Goal: Task Accomplishment & Management: Complete application form

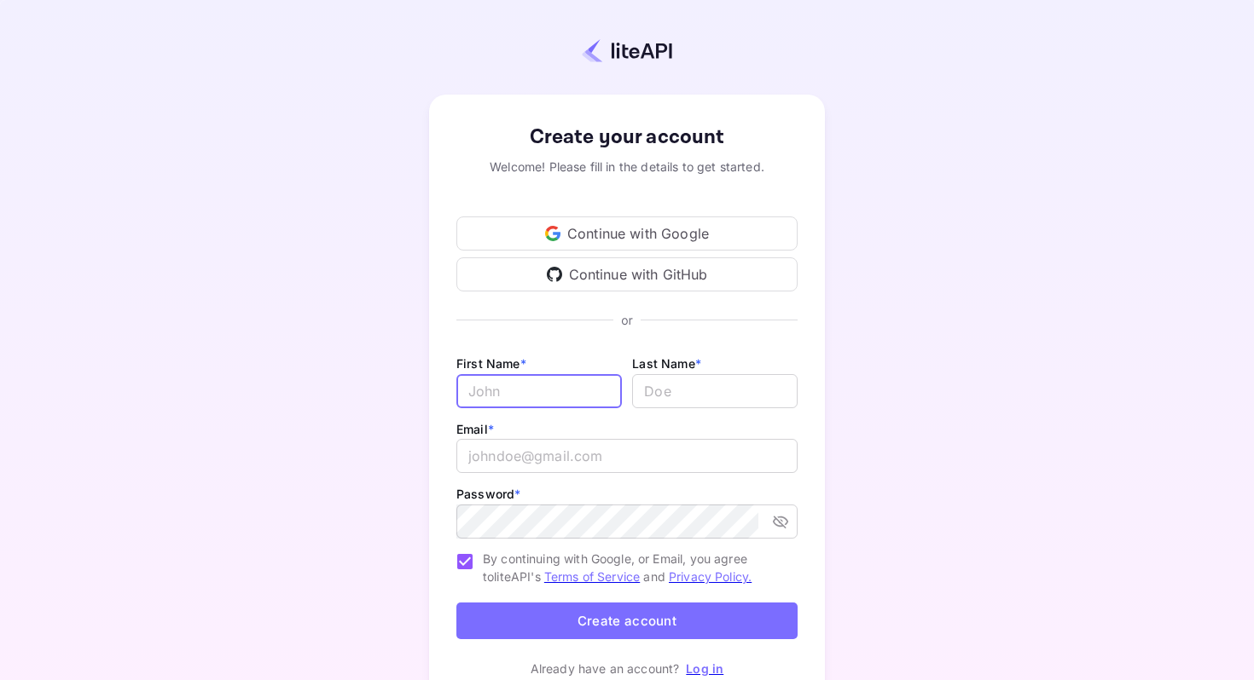
click at [524, 391] on input "Email *" at bounding box center [538, 391] width 165 height 34
type input "[PERSON_NAME]"
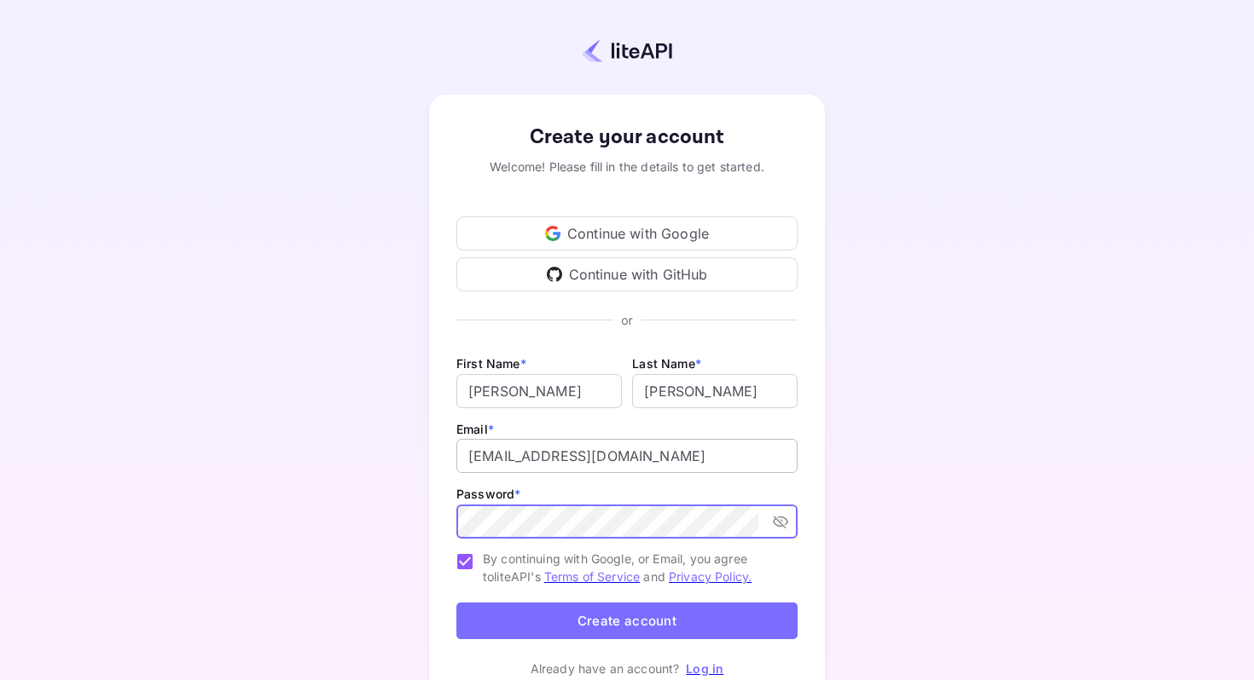
click at [590, 462] on input "[EMAIL_ADDRESS][DOMAIN_NAME]" at bounding box center [626, 456] width 341 height 34
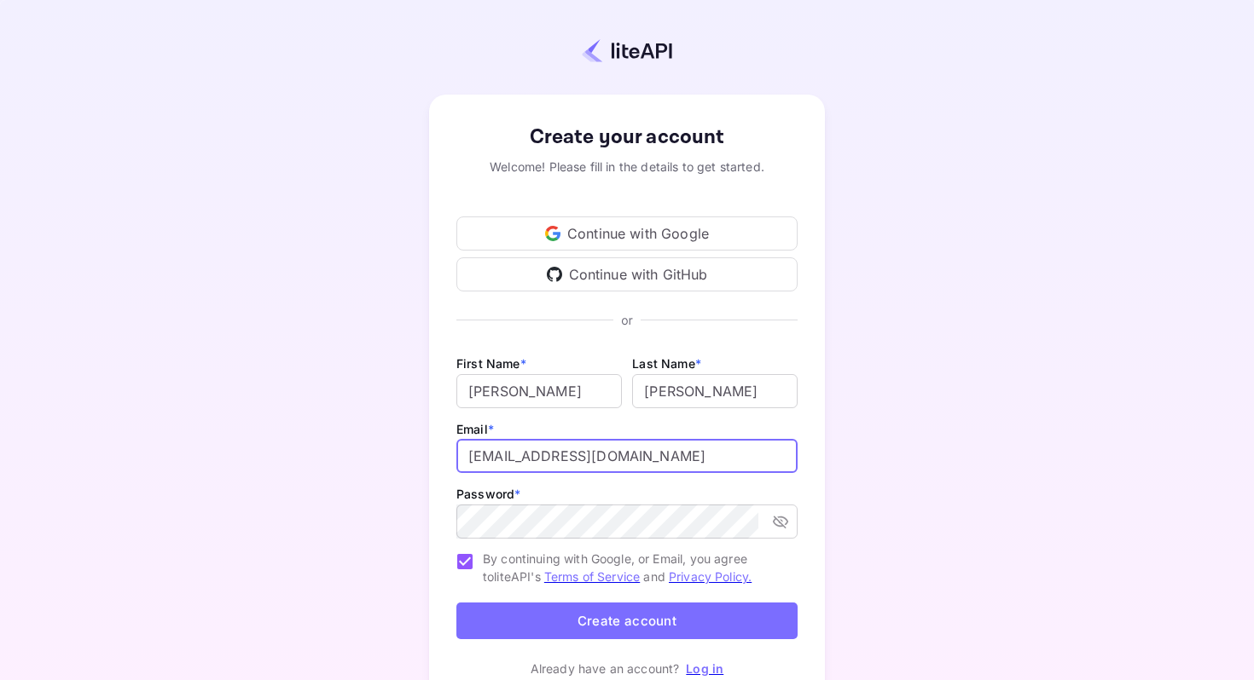
type input "[EMAIL_ADDRESS][DOMAIN_NAME]"
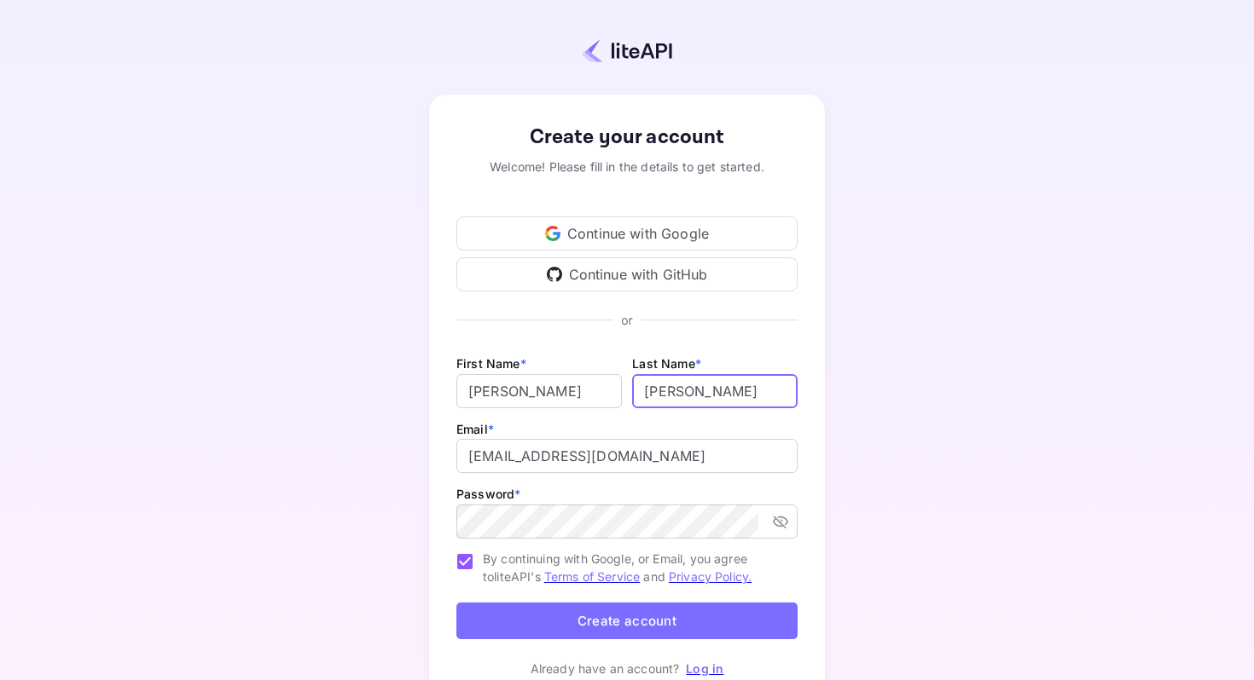
drag, startPoint x: 731, startPoint y: 385, endPoint x: 657, endPoint y: 386, distance: 73.4
click at [657, 386] on input "lastName" at bounding box center [714, 391] width 165 height 34
type input "S"
drag, startPoint x: 562, startPoint y: 394, endPoint x: 451, endPoint y: 388, distance: 111.0
click at [451, 388] on div "Create your account Welcome! Please fill in the details to get started. Continu…" at bounding box center [627, 400] width 396 height 611
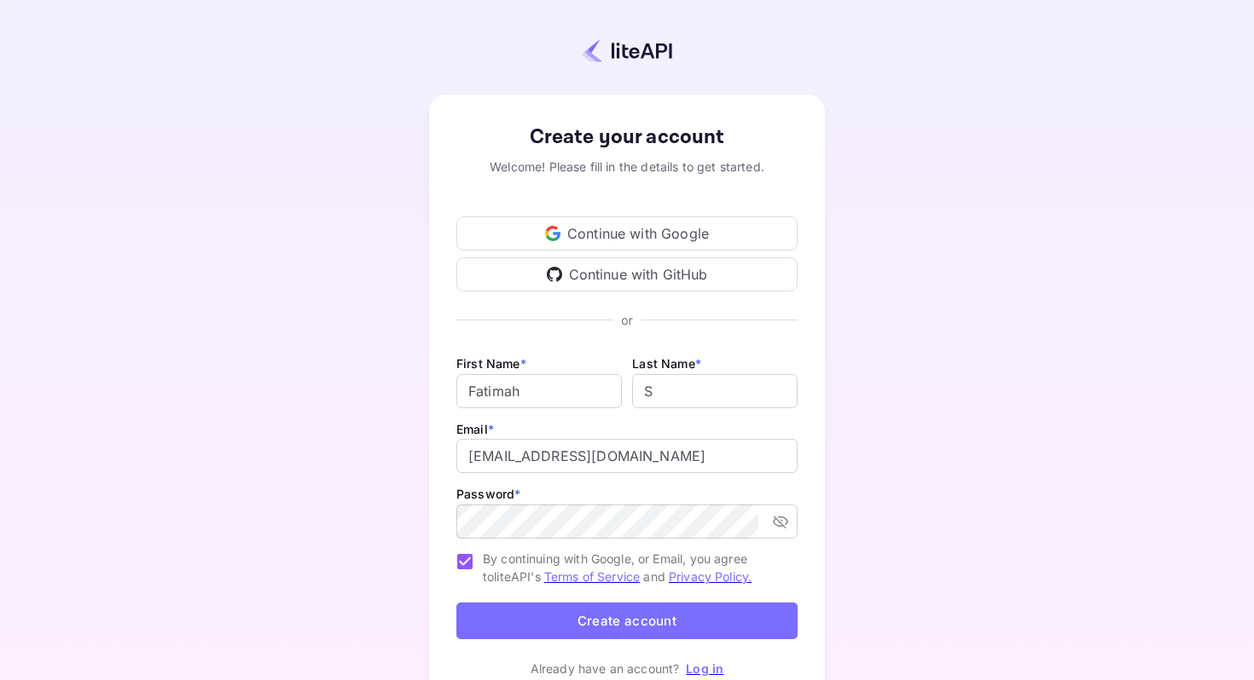
click at [893, 416] on div "Create your account Welcome! Please fill in the details to get started. Continu…" at bounding box center [626, 399] width 1103 height 651
click at [570, 385] on input "Fatimah" at bounding box center [538, 391] width 165 height 34
type input "[PERSON_NAME]"
click at [915, 399] on div "Create your account Welcome! Please fill in the details to get started. Continu…" at bounding box center [626, 399] width 1103 height 651
click at [553, 631] on button "Create account" at bounding box center [626, 621] width 341 height 37
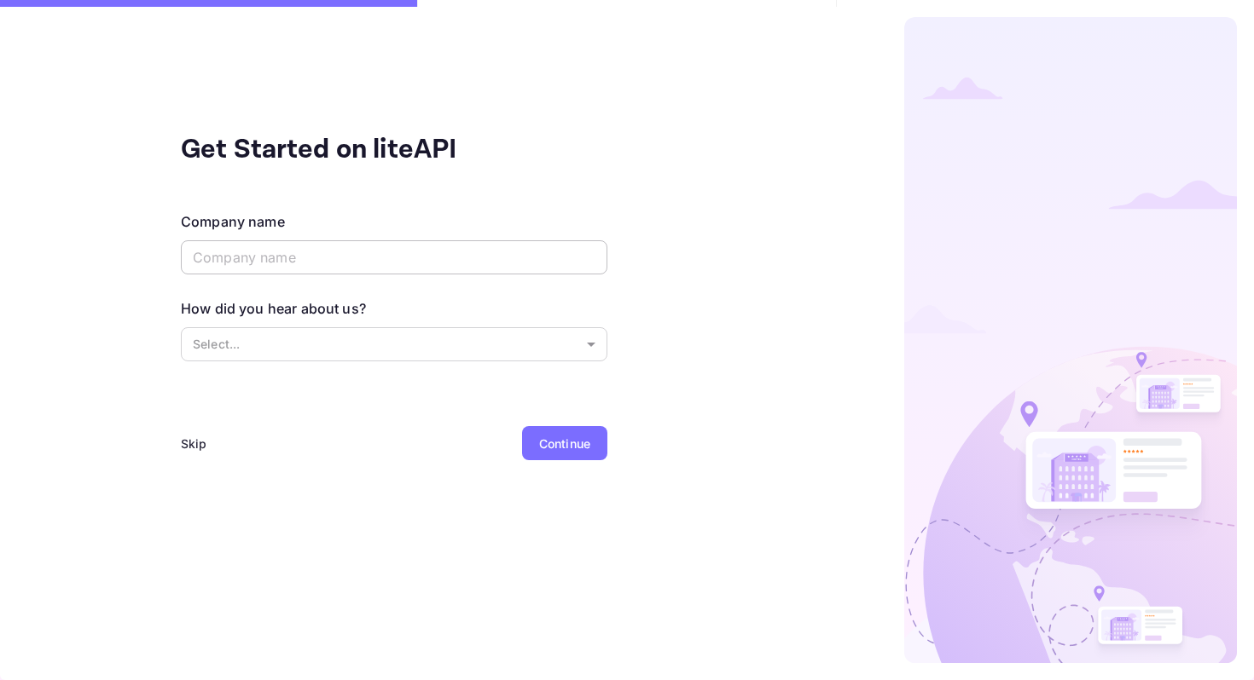
click at [362, 261] on input "text" at bounding box center [394, 257] width 426 height 34
click at [189, 441] on div "Skip" at bounding box center [194, 444] width 26 height 18
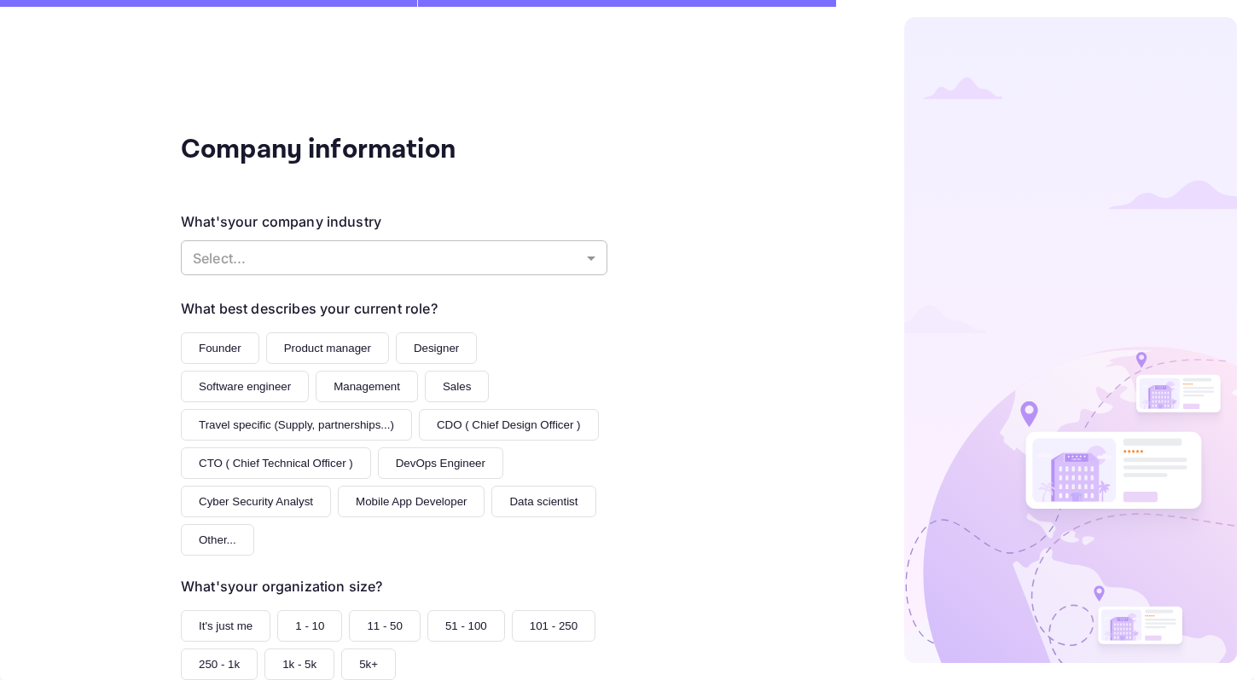
click at [320, 261] on body "Company information What's your company industry Select... ​ What best describe…" at bounding box center [627, 340] width 1254 height 680
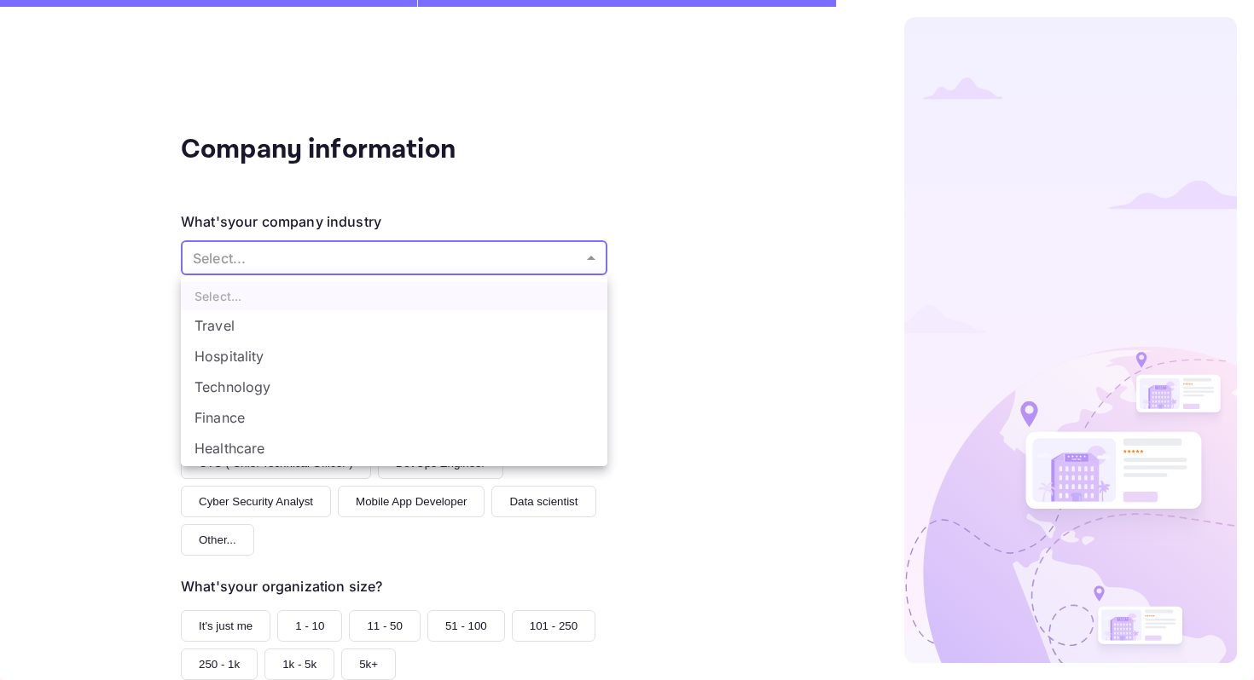
click at [301, 323] on li "Travel" at bounding box center [394, 325] width 426 height 31
type input "Travel"
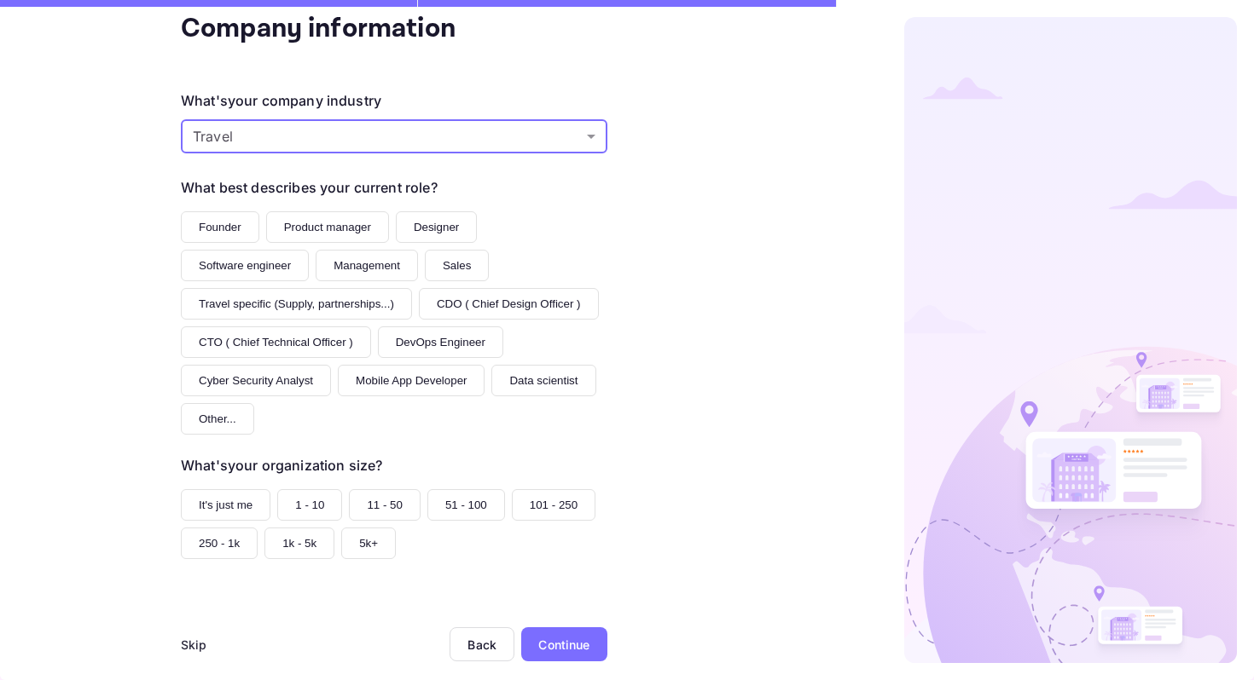
scroll to position [147, 0]
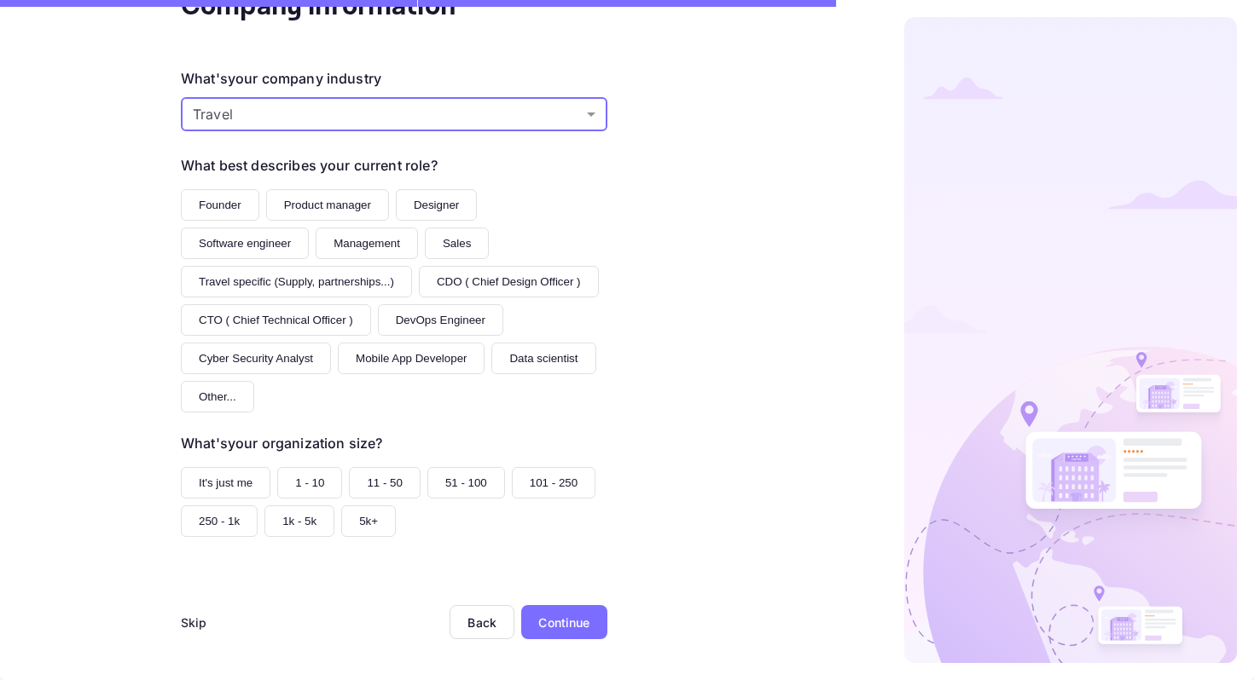
click at [223, 205] on button "Founder" at bounding box center [220, 205] width 78 height 32
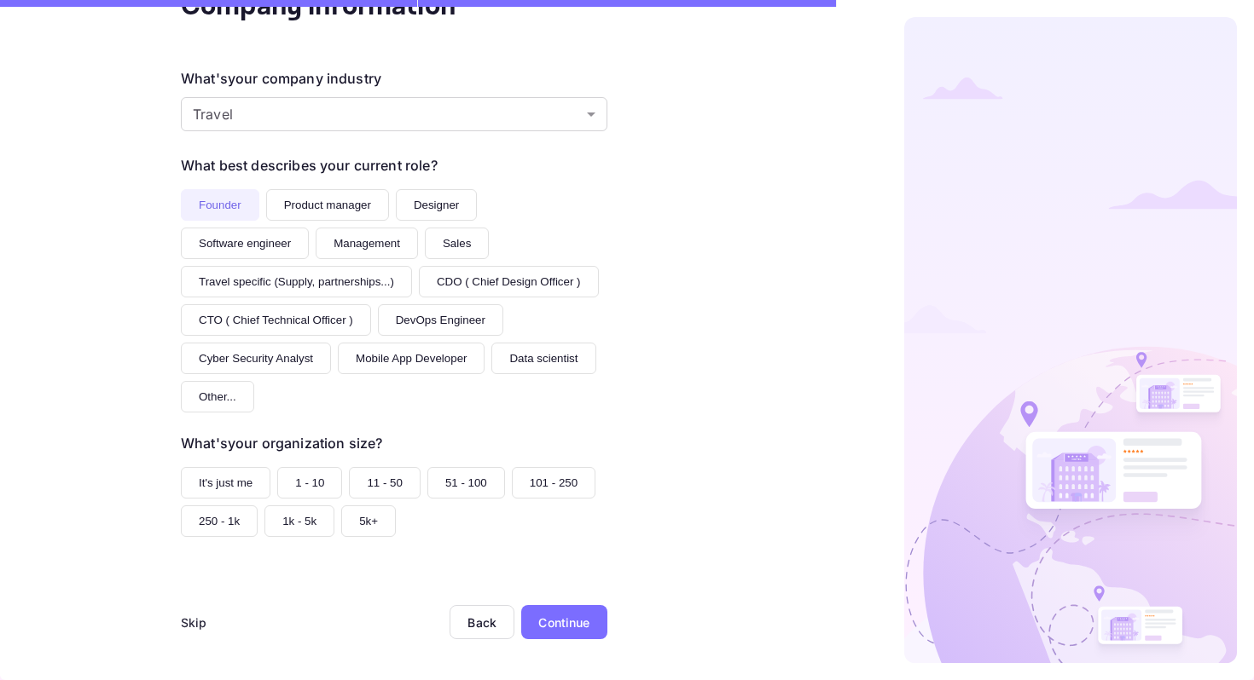
click at [240, 483] on button "It's just me" at bounding box center [226, 483] width 90 height 32
click at [573, 614] on div "Continue" at bounding box center [563, 623] width 51 height 18
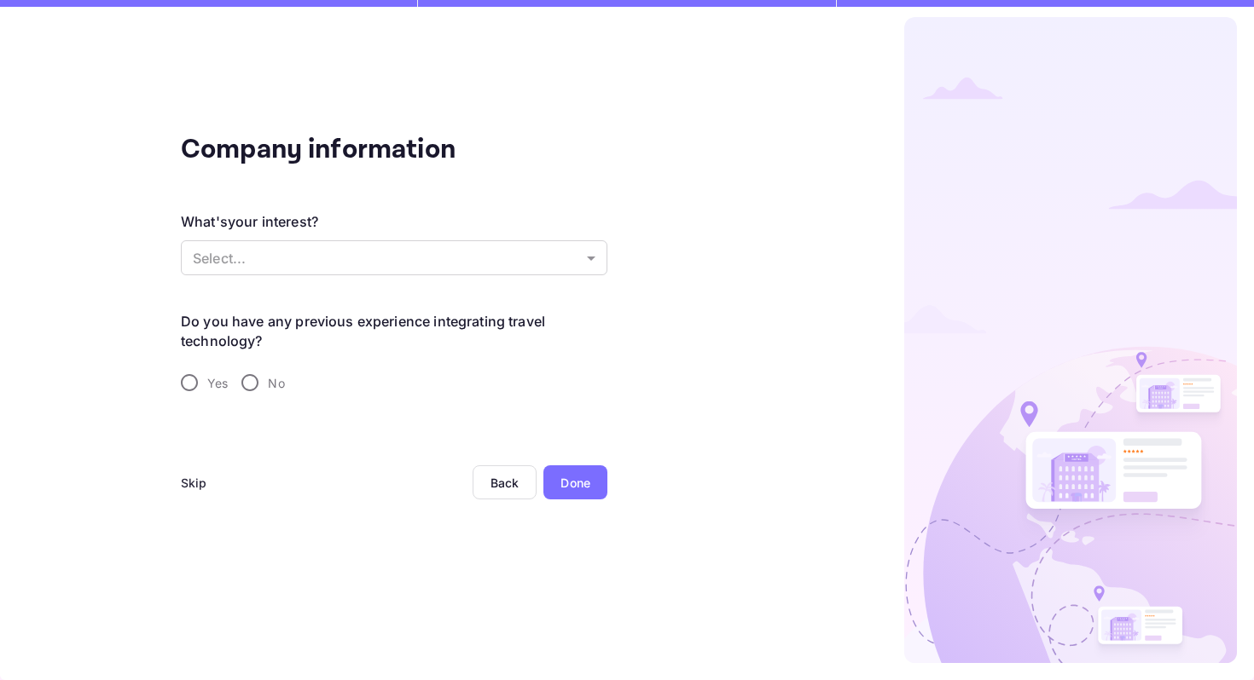
click at [200, 481] on div "Skip" at bounding box center [194, 483] width 26 height 18
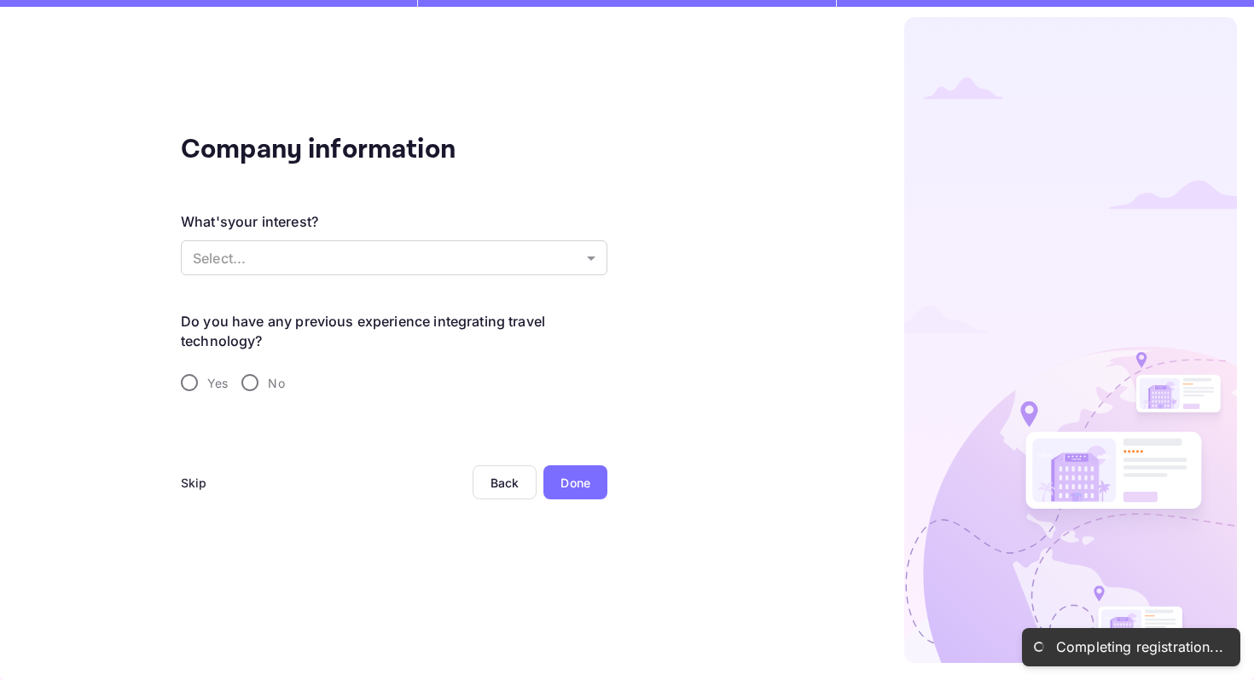
click at [250, 389] on input "No" at bounding box center [250, 383] width 36 height 36
radio input "true"
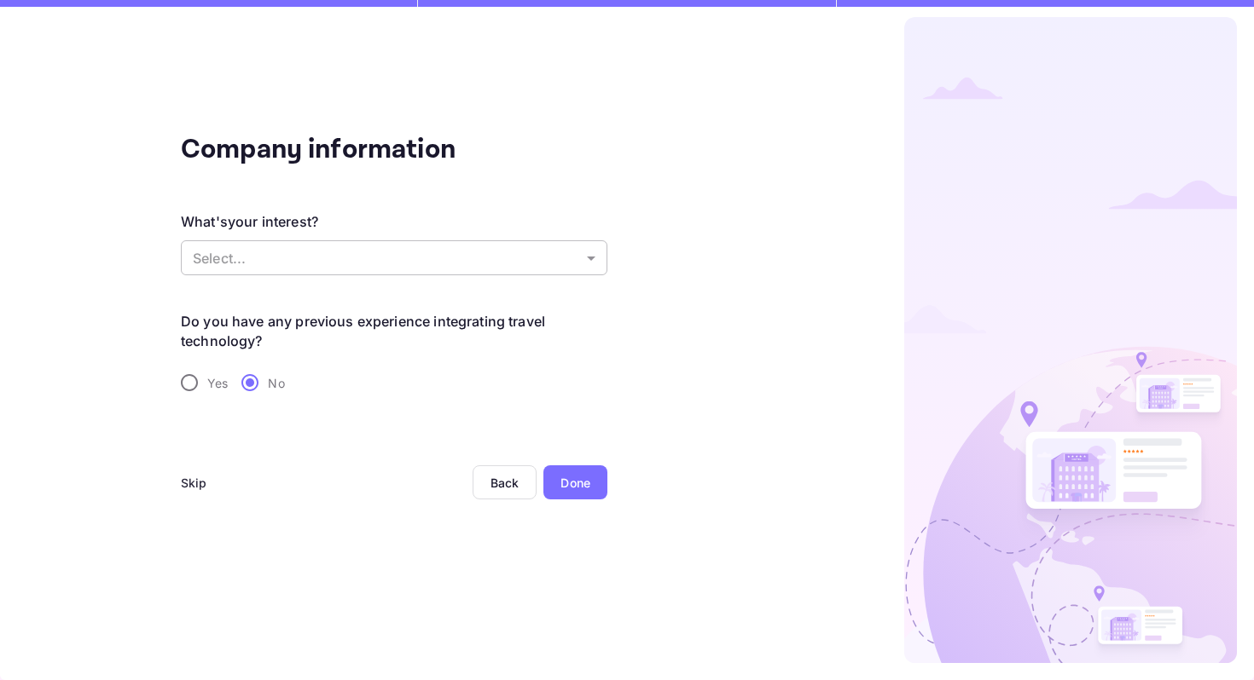
click at [273, 254] on body "Completing registration... Company information What's your interest? Select... …" at bounding box center [627, 340] width 1254 height 680
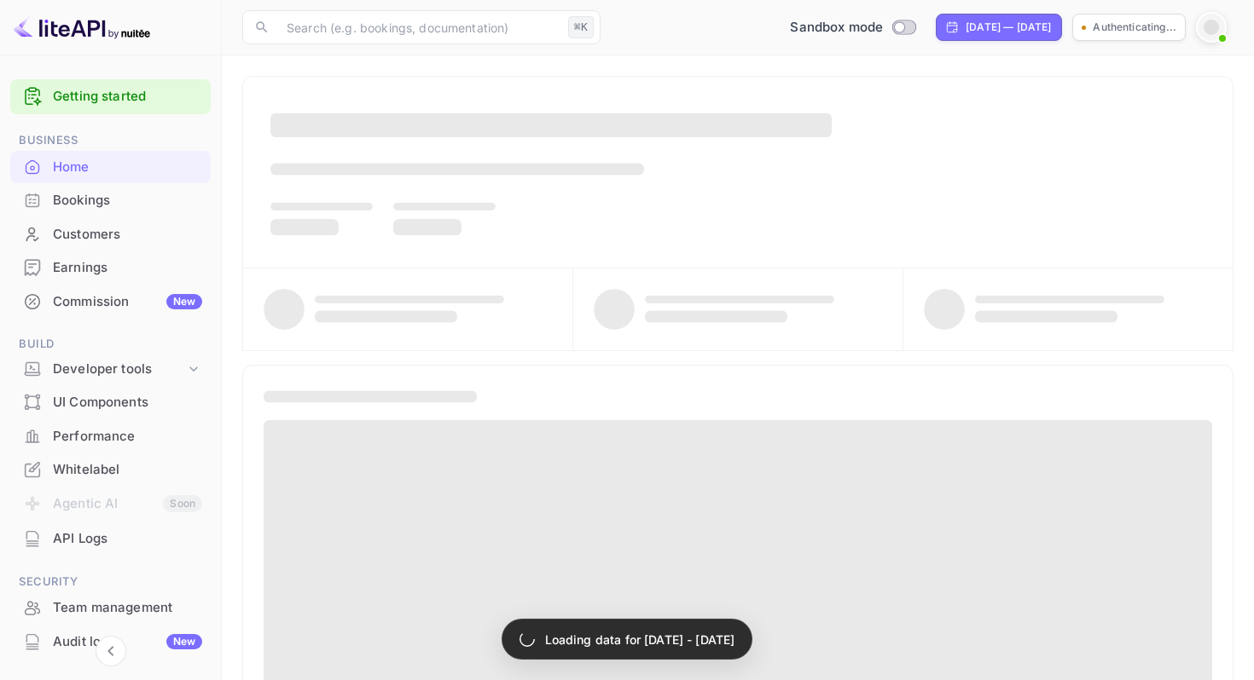
click at [286, 329] on span at bounding box center [283, 309] width 41 height 41
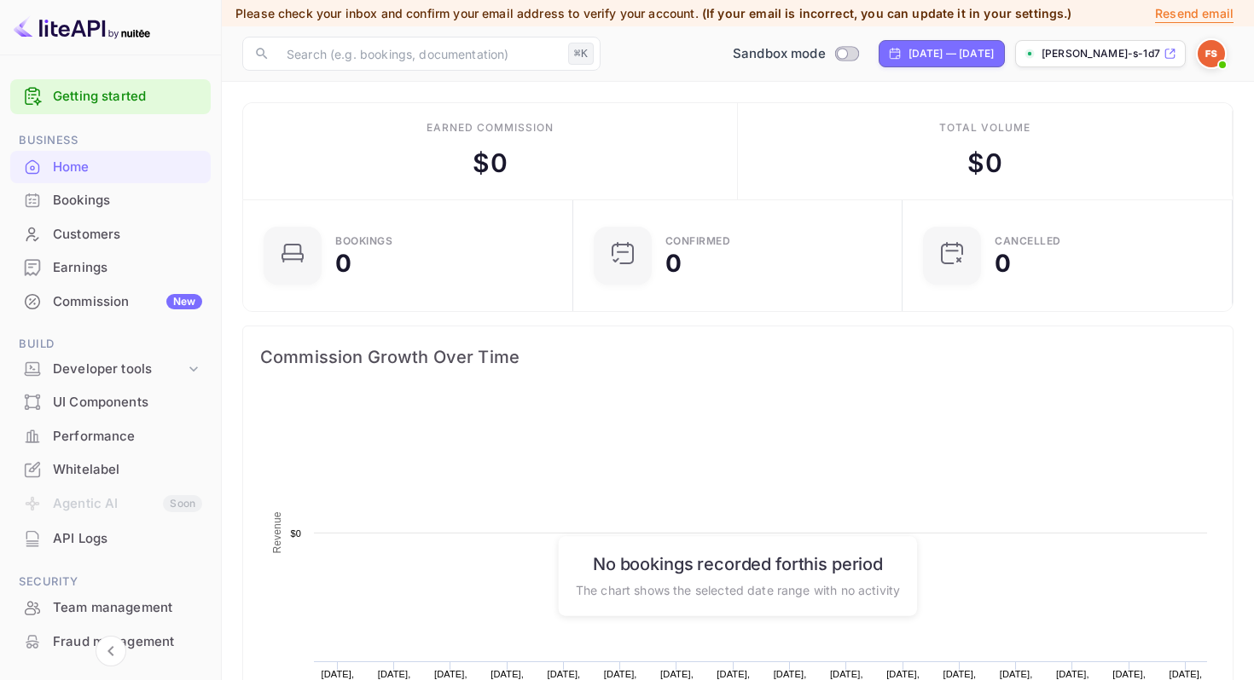
scroll to position [277, 320]
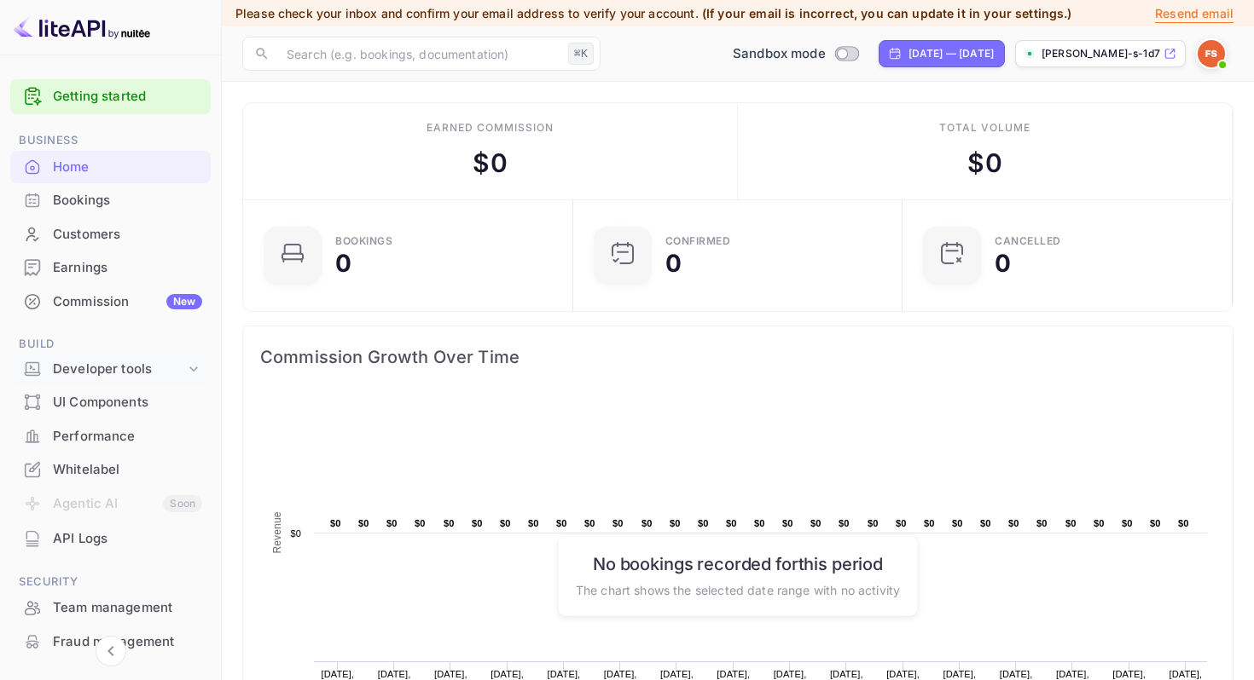
click at [185, 374] on icon at bounding box center [193, 369] width 17 height 17
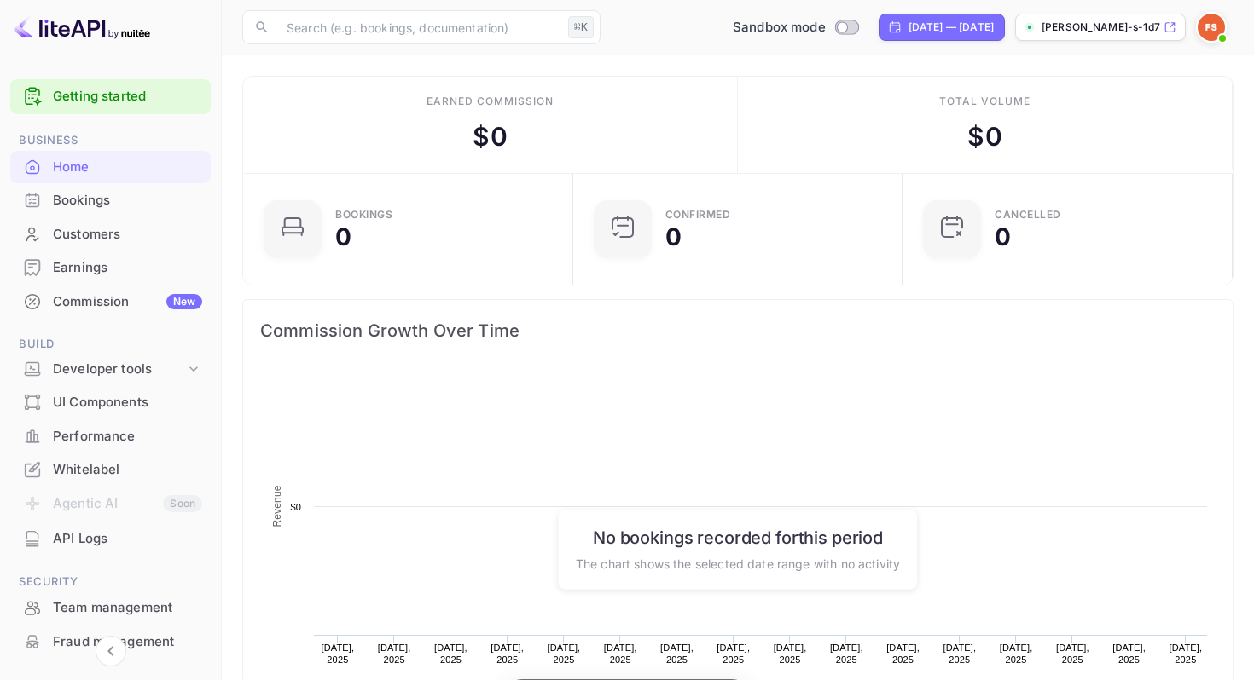
scroll to position [277, 320]
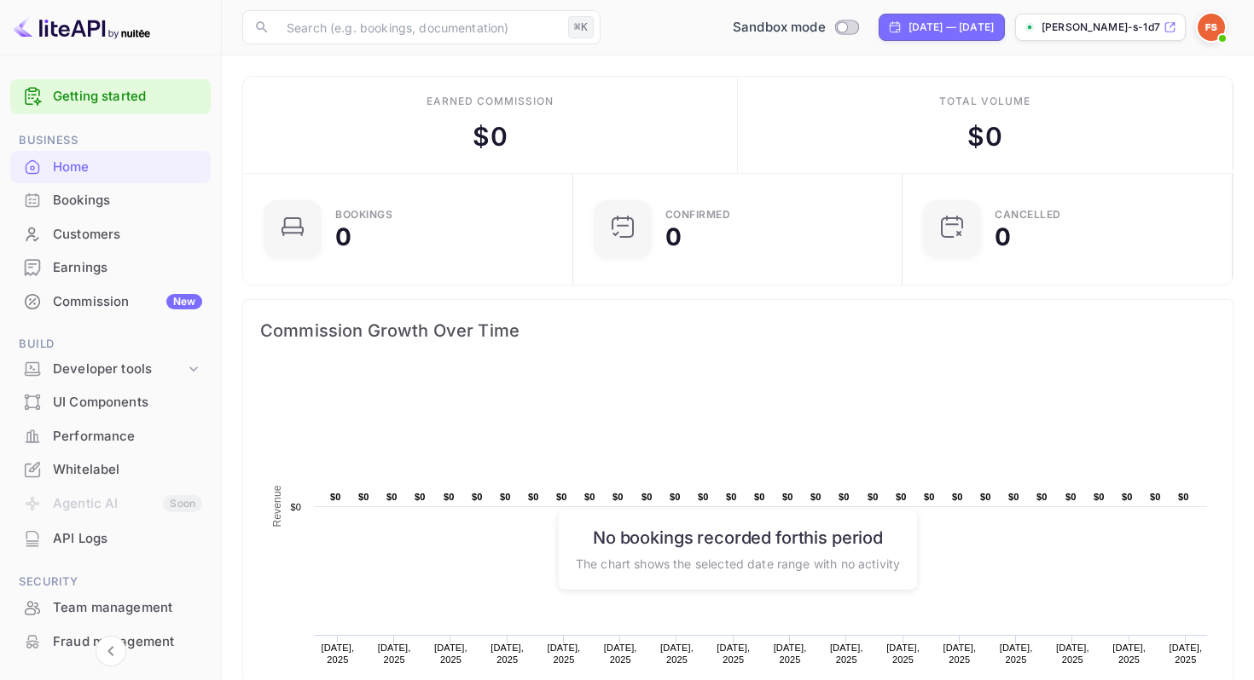
click at [1221, 21] on img at bounding box center [1210, 27] width 27 height 27
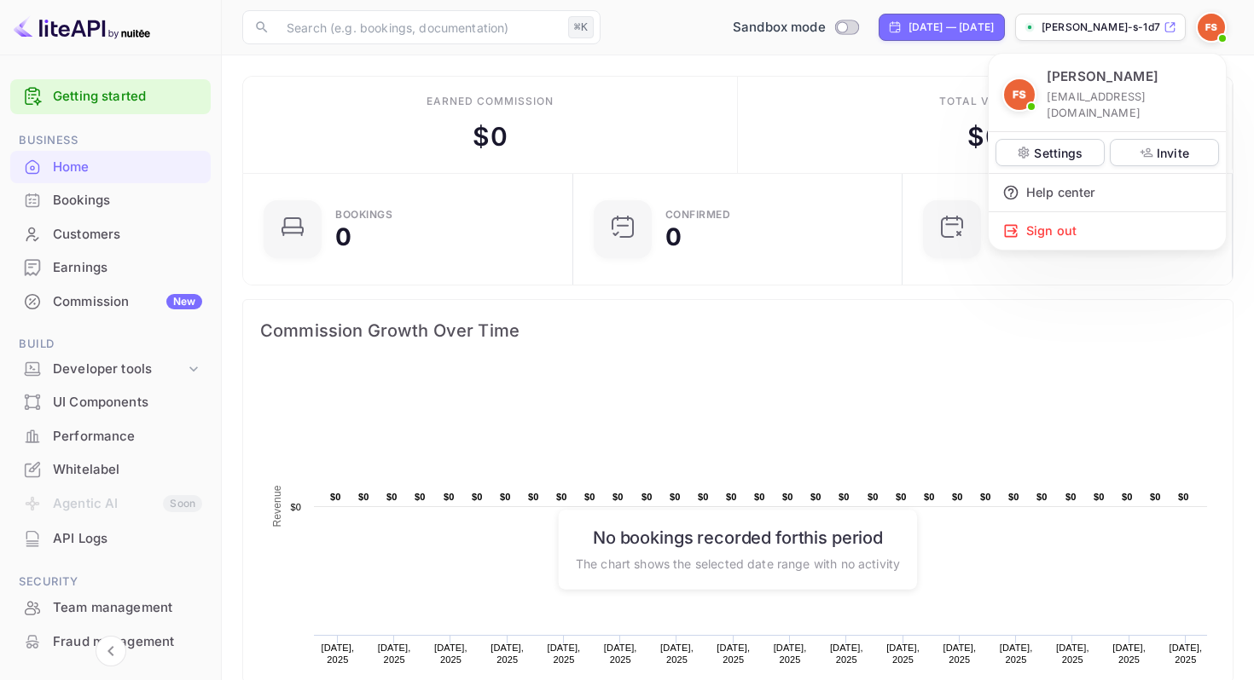
click at [223, 521] on div at bounding box center [627, 340] width 1254 height 680
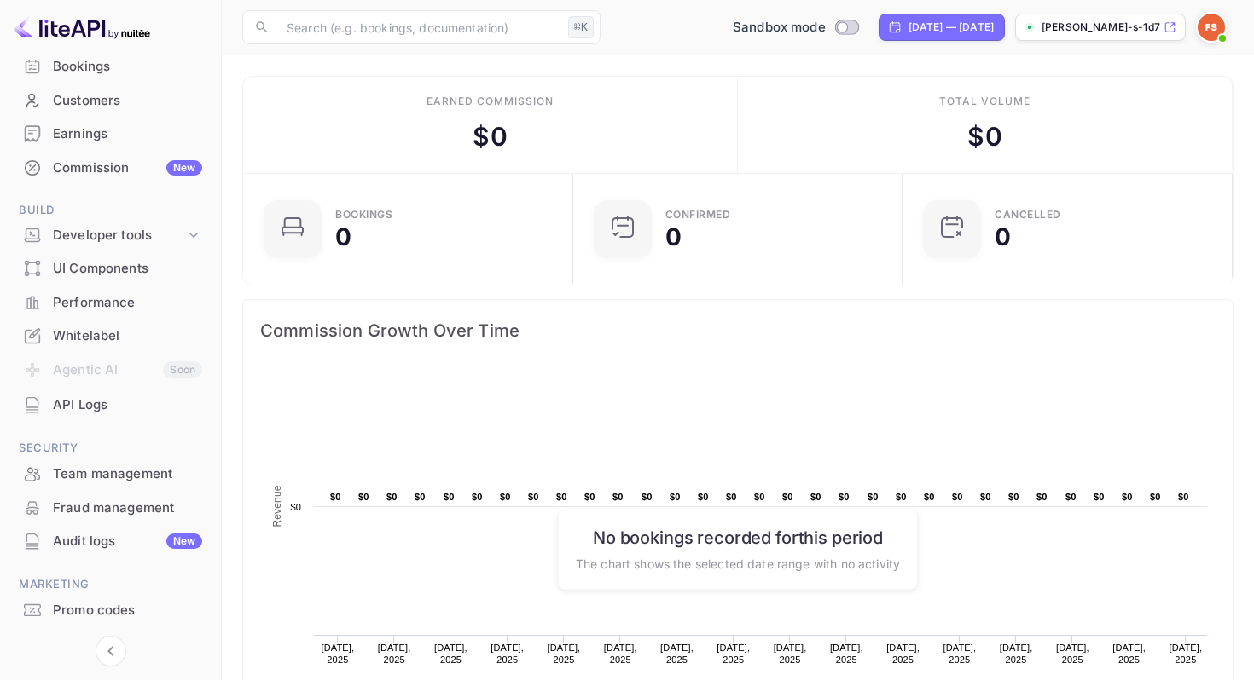
scroll to position [175, 0]
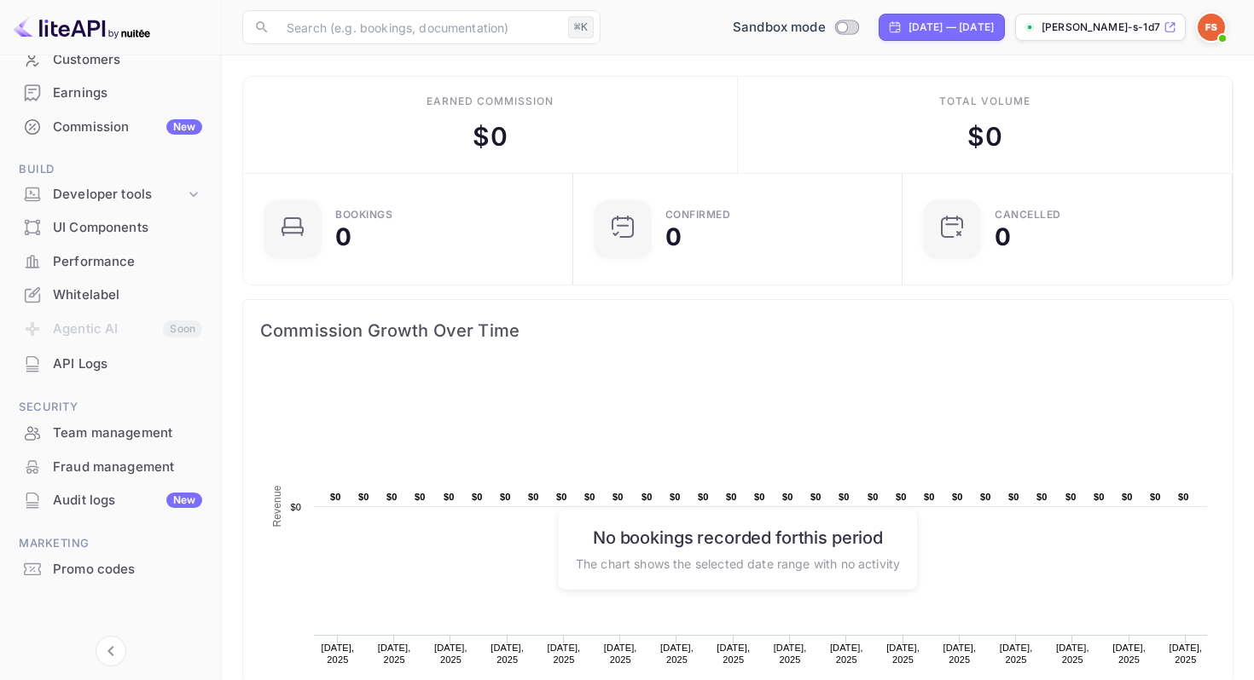
click at [110, 287] on div "Whitelabel" at bounding box center [127, 296] width 149 height 20
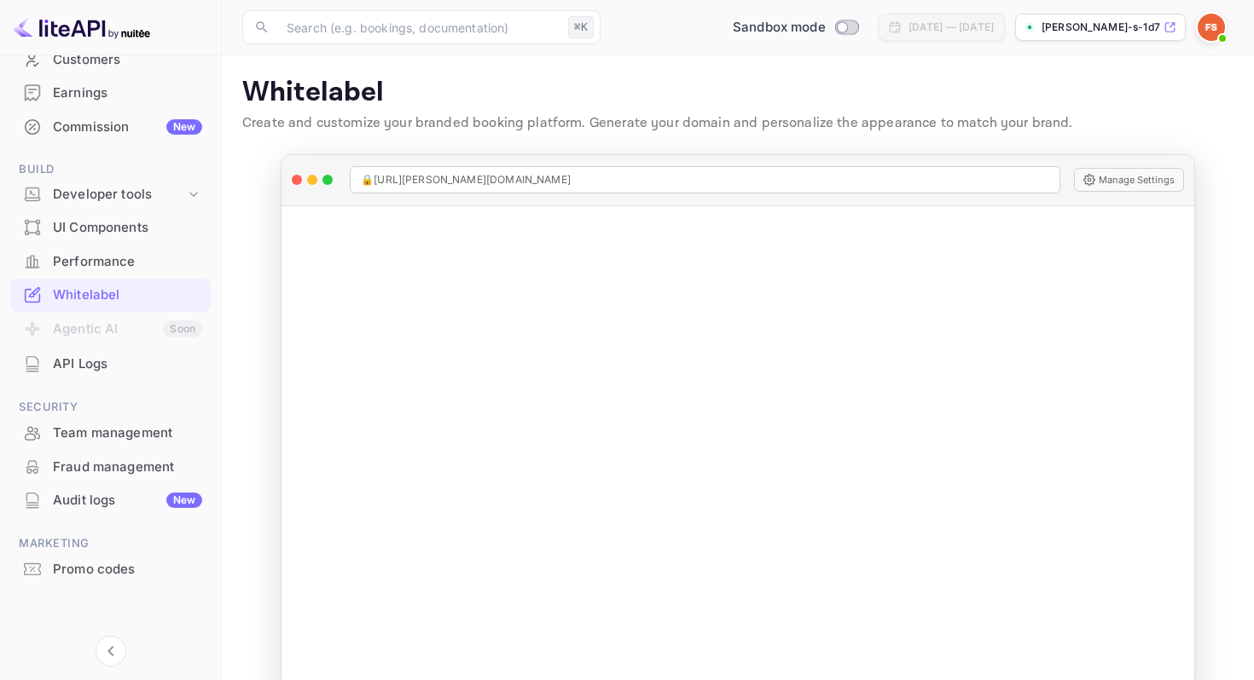
scroll to position [38, 0]
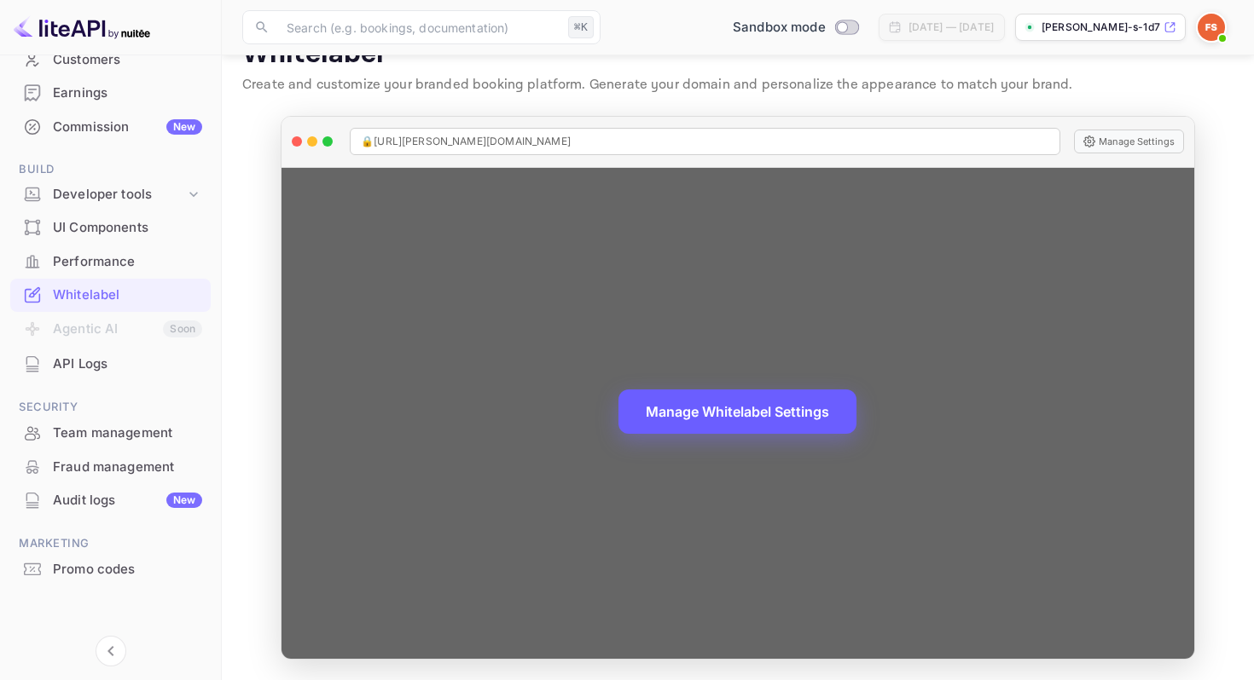
click at [763, 422] on button "Manage Whitelabel Settings" at bounding box center [737, 412] width 238 height 44
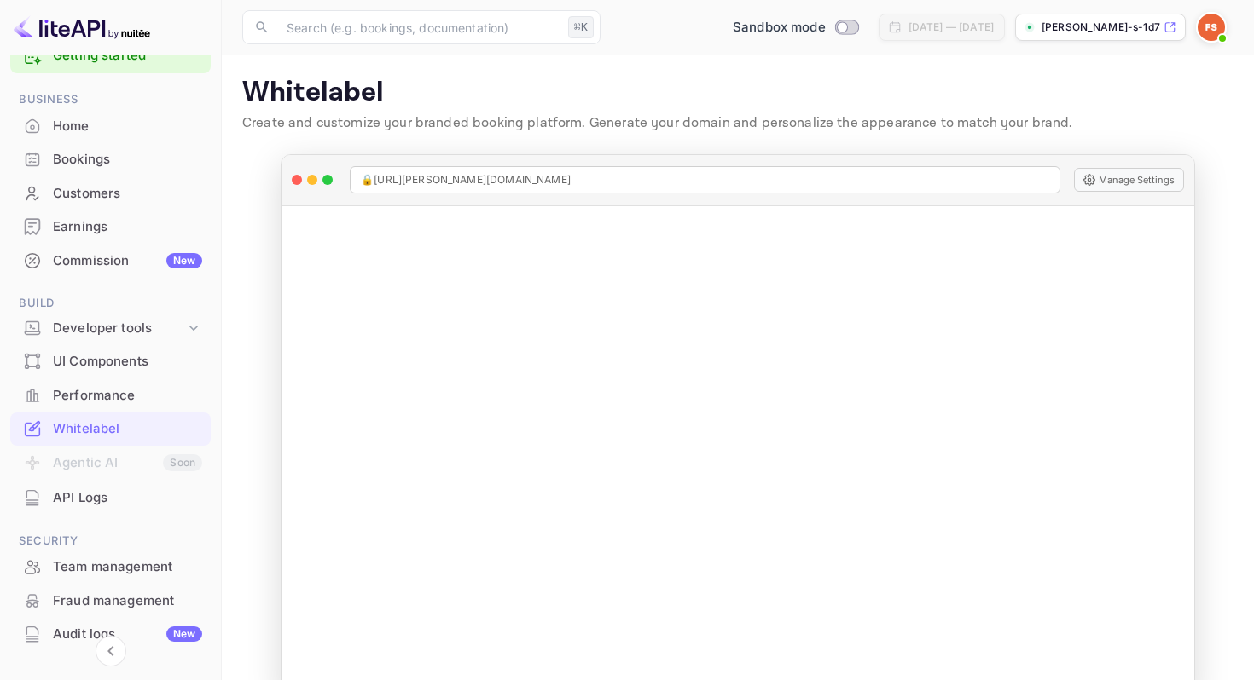
scroll to position [0, 0]
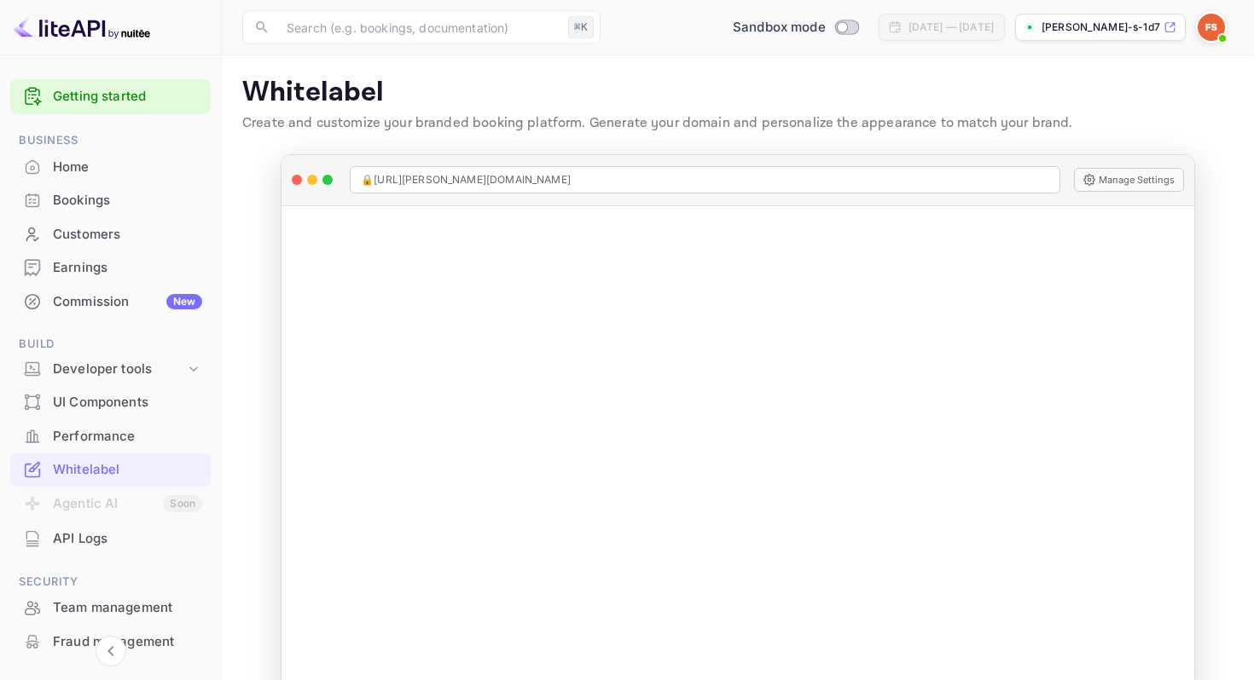
click at [102, 310] on div "Commission New" at bounding box center [127, 302] width 149 height 20
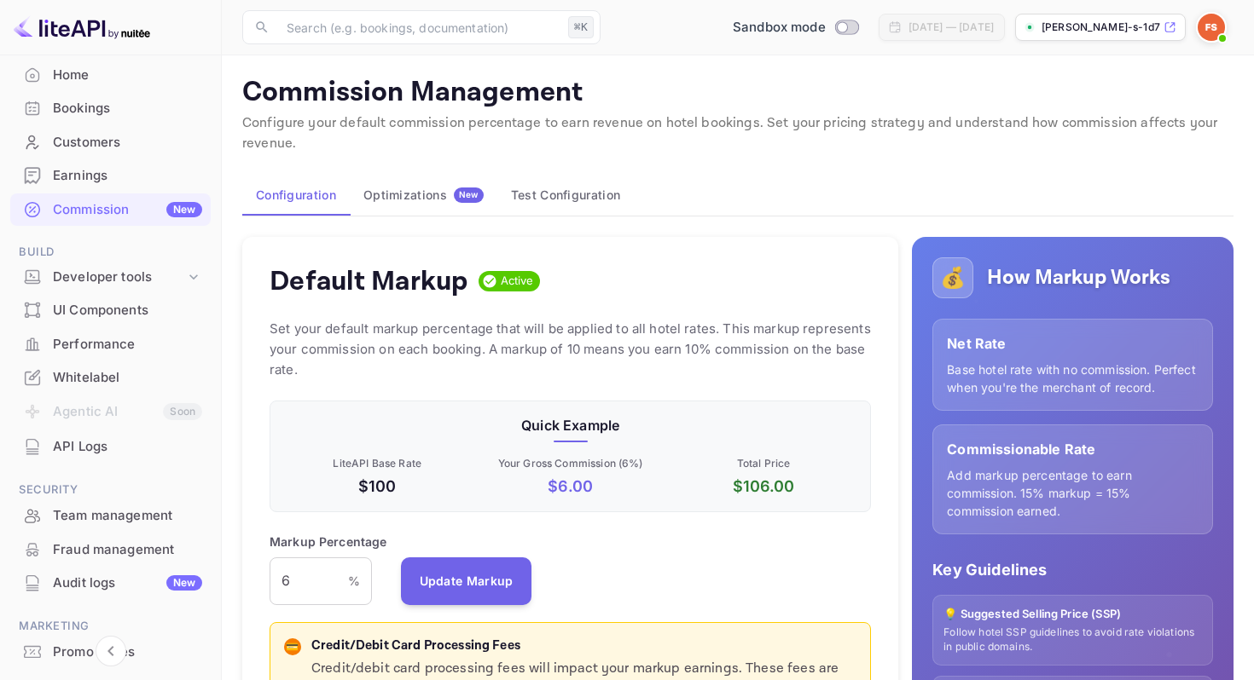
scroll to position [175, 0]
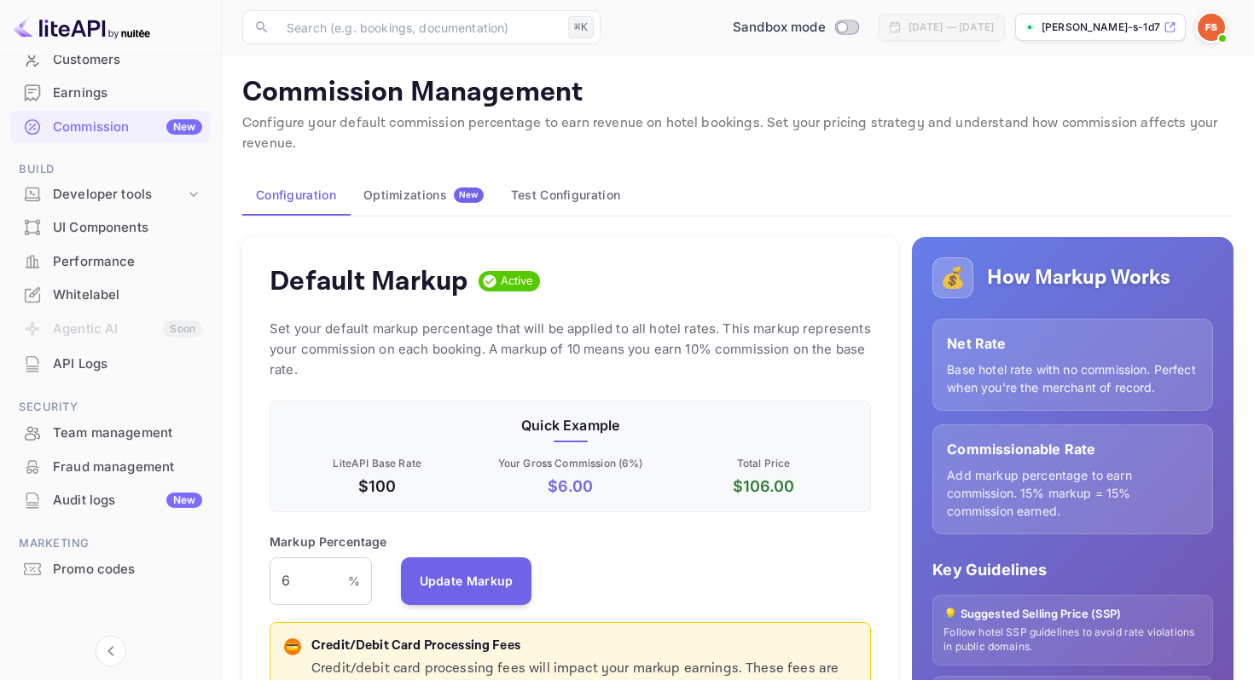
click at [92, 368] on div "API Logs" at bounding box center [127, 365] width 149 height 20
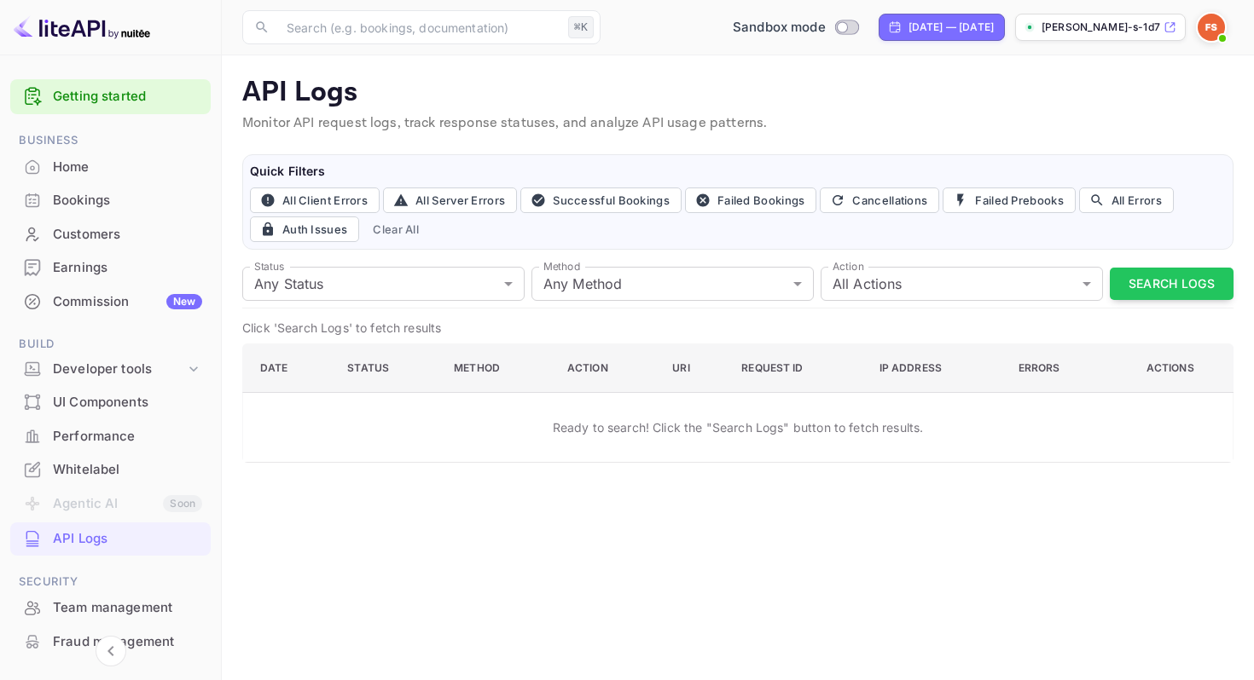
click at [77, 170] on div "Home" at bounding box center [127, 168] width 149 height 20
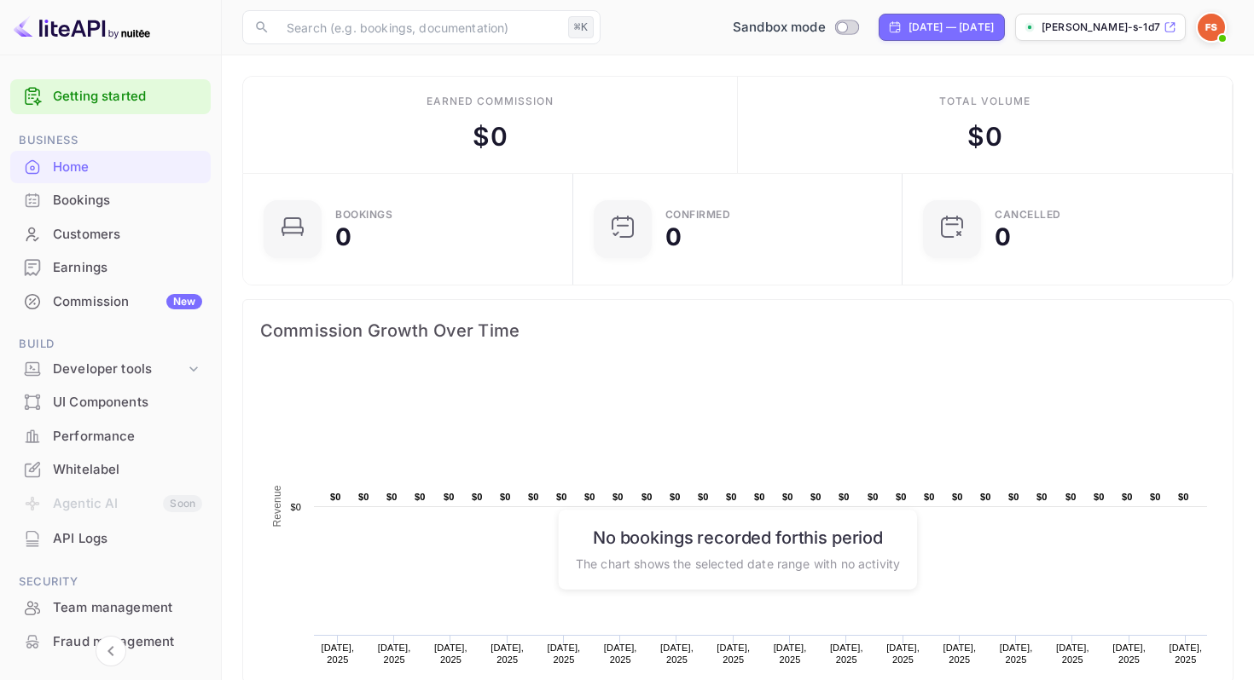
click at [1202, 26] on img at bounding box center [1210, 27] width 27 height 27
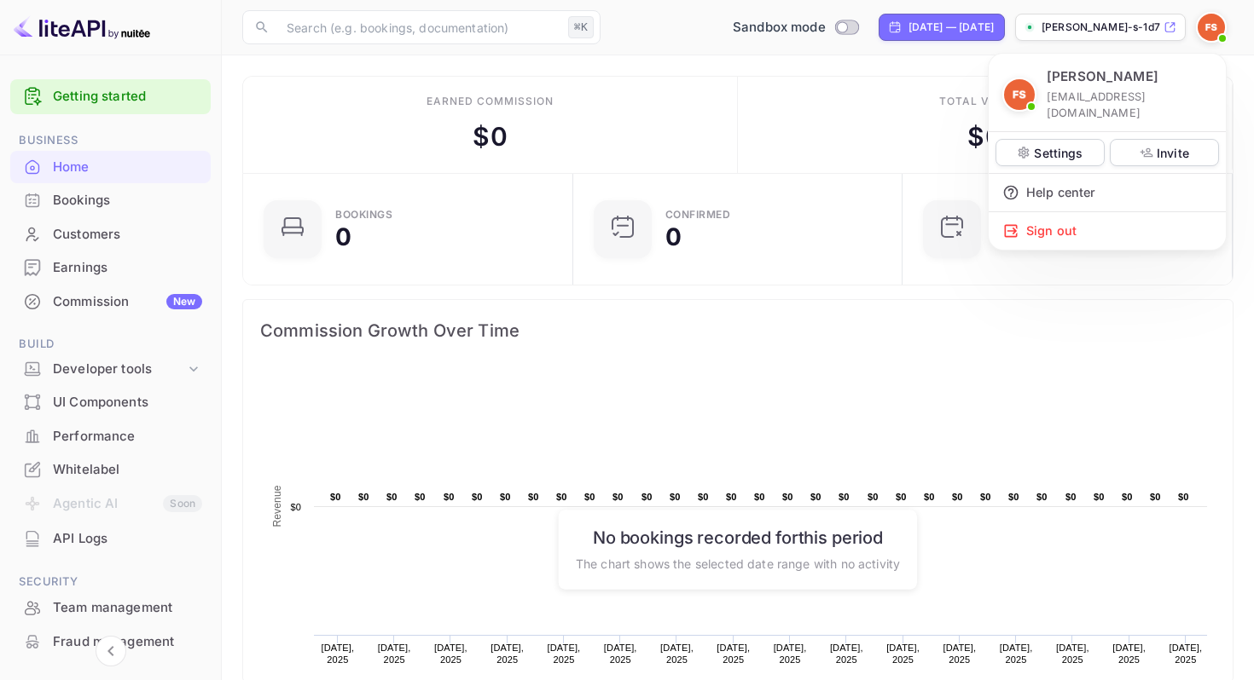
click at [1202, 26] on div at bounding box center [627, 340] width 1254 height 680
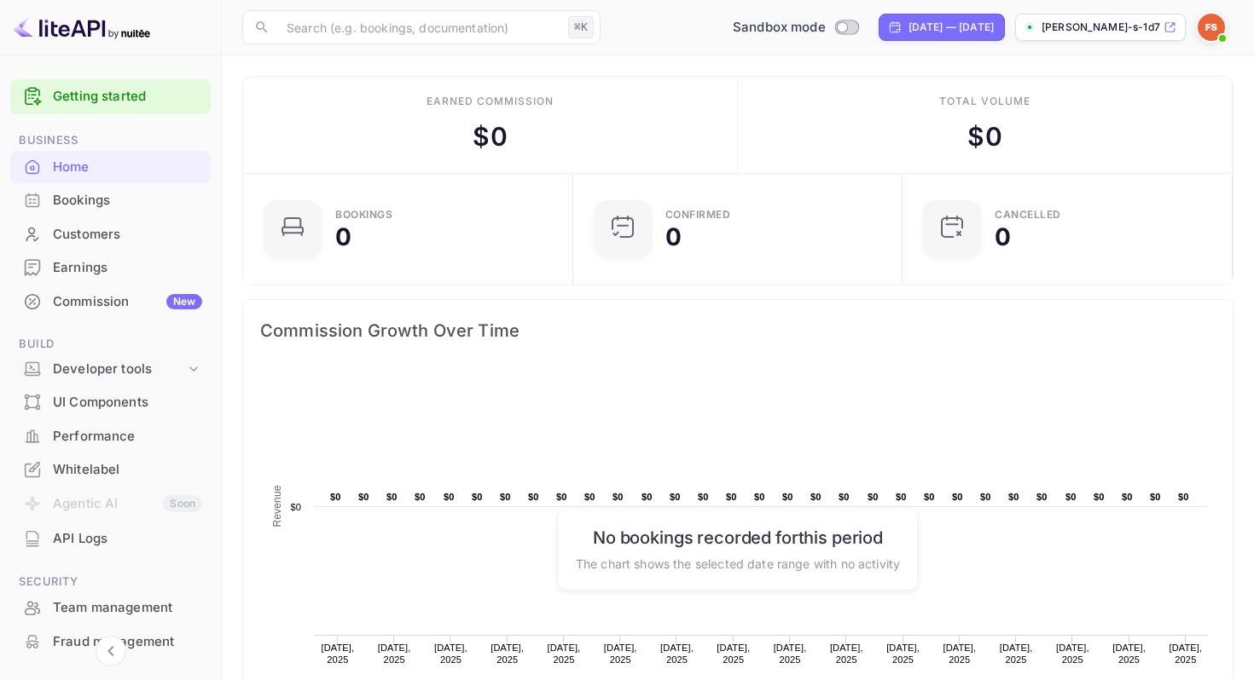
click at [177, 370] on div "Developer tools" at bounding box center [119, 370] width 132 height 20
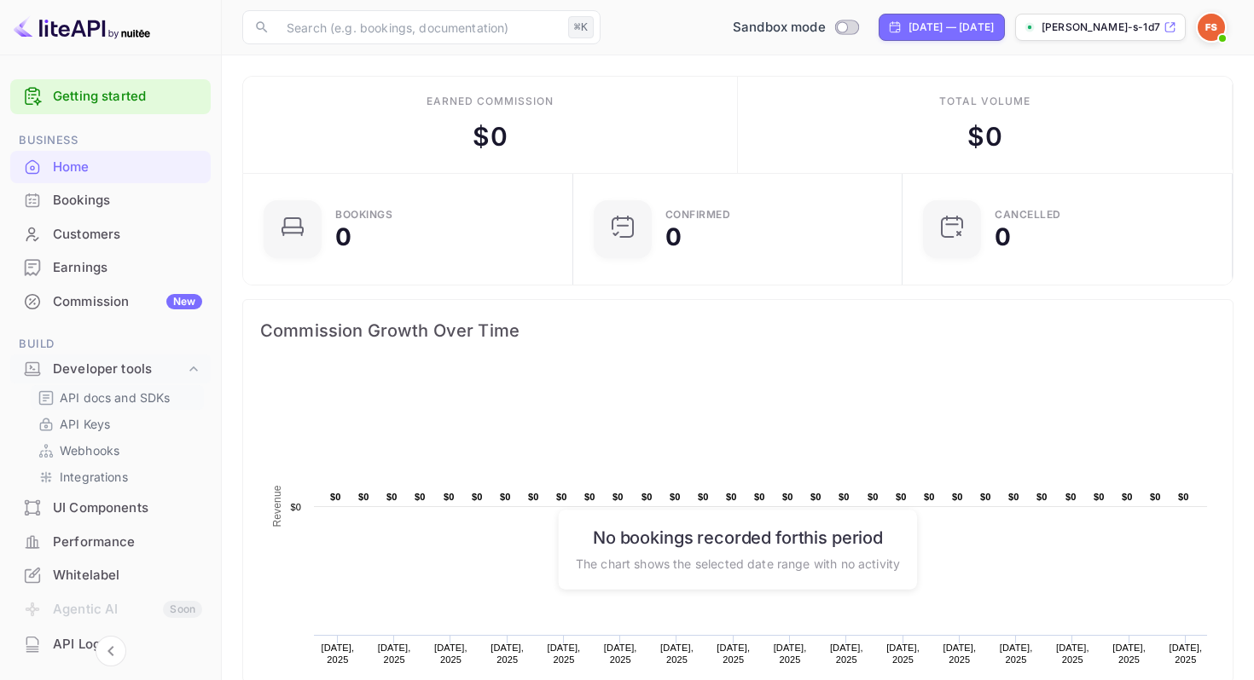
click at [125, 397] on p "API docs and SDKs" at bounding box center [115, 398] width 111 height 18
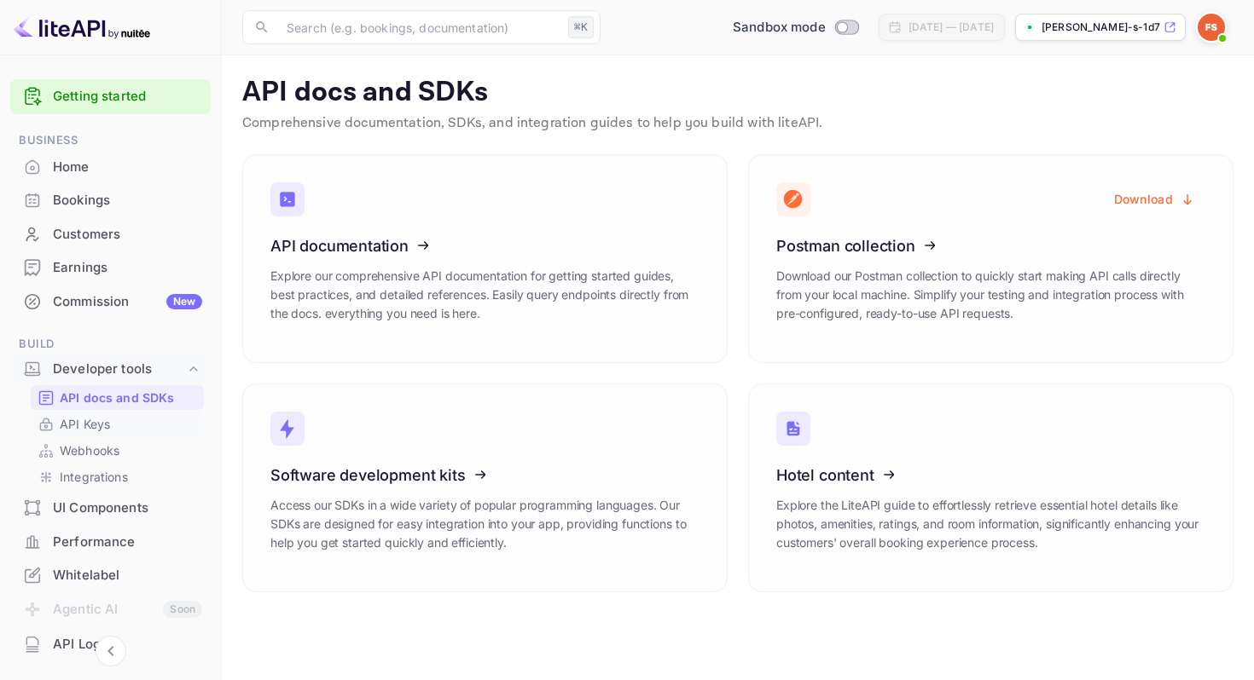
click at [103, 423] on p "API Keys" at bounding box center [85, 424] width 50 height 18
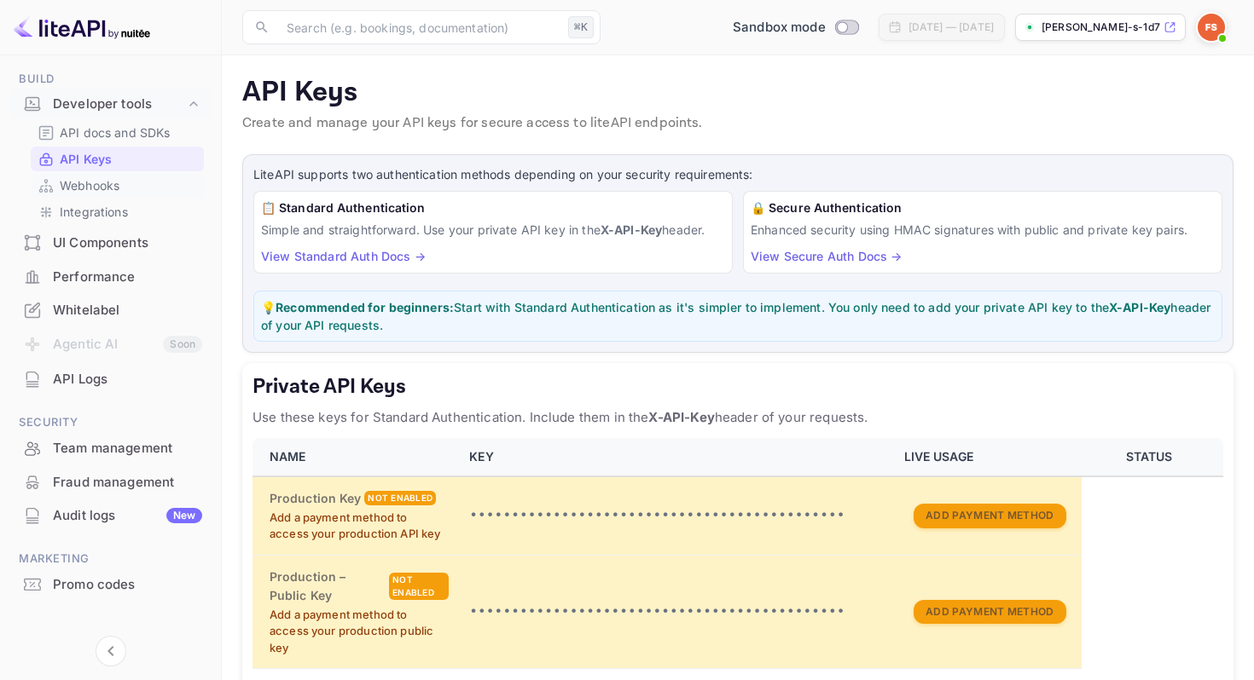
scroll to position [281, 0]
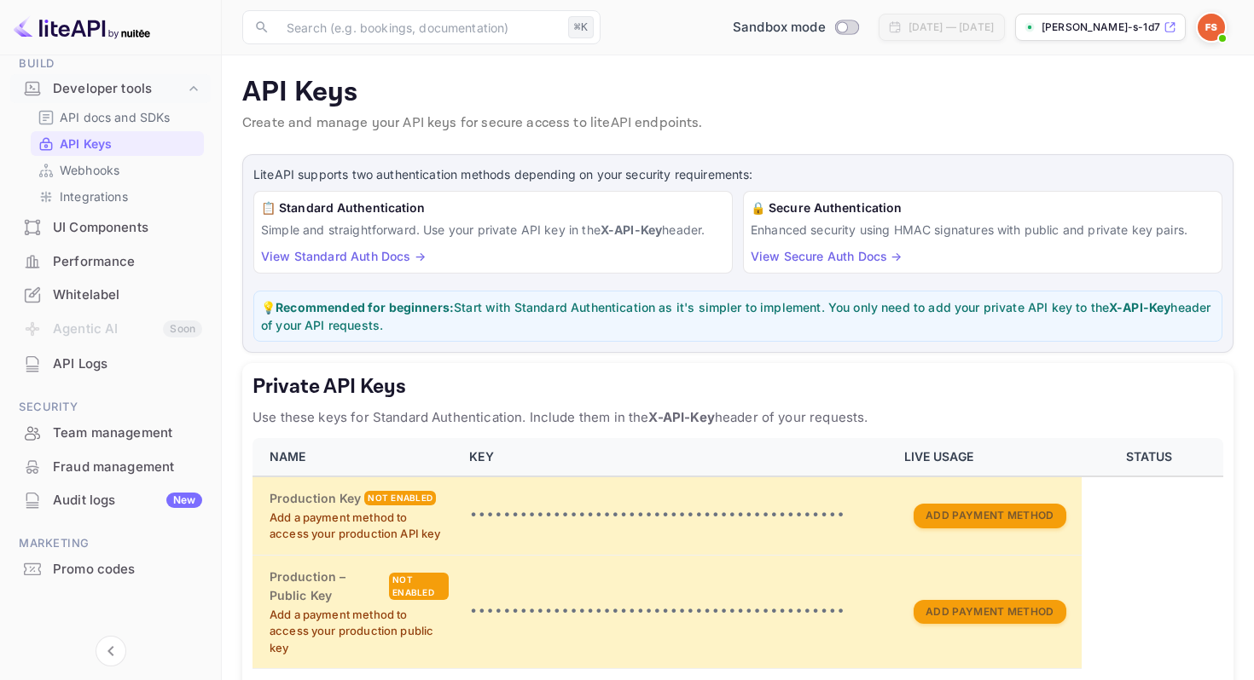
click at [90, 231] on div "UI Components" at bounding box center [127, 228] width 149 height 20
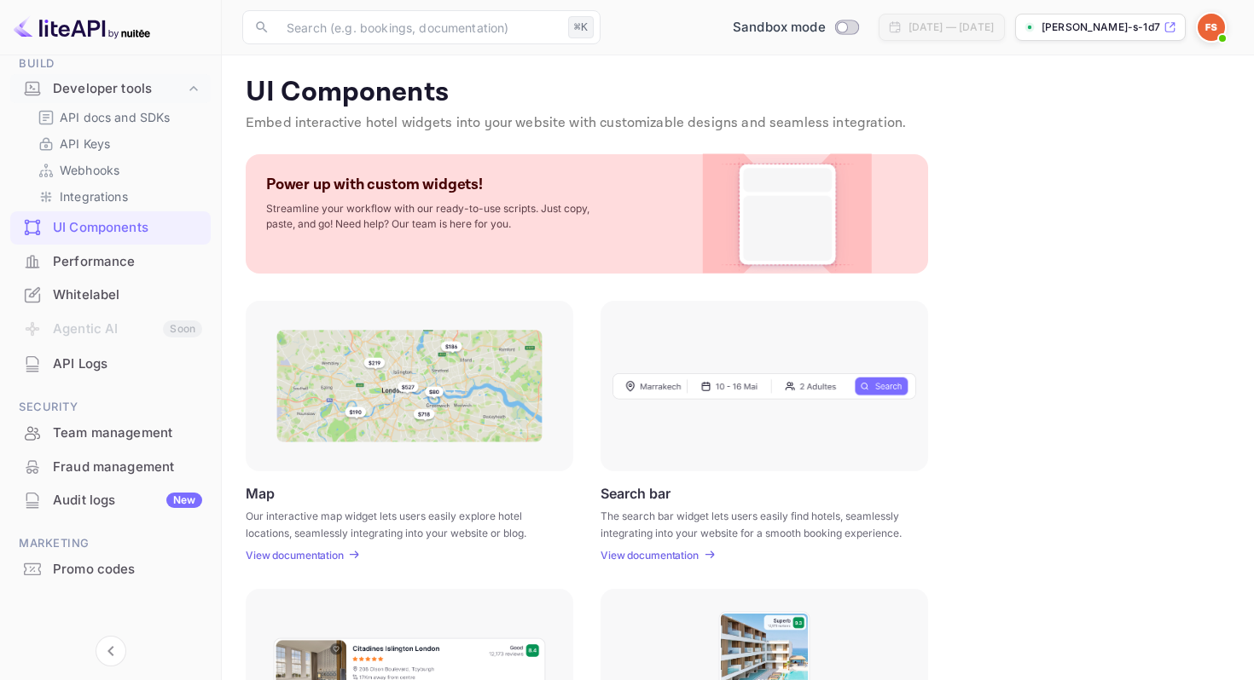
click at [324, 559] on p "View documentation" at bounding box center [295, 555] width 98 height 13
click at [113, 132] on div "API Keys" at bounding box center [117, 143] width 173 height 25
click at [97, 139] on p "API Keys" at bounding box center [85, 144] width 50 height 18
